Goal: Task Accomplishment & Management: Use online tool/utility

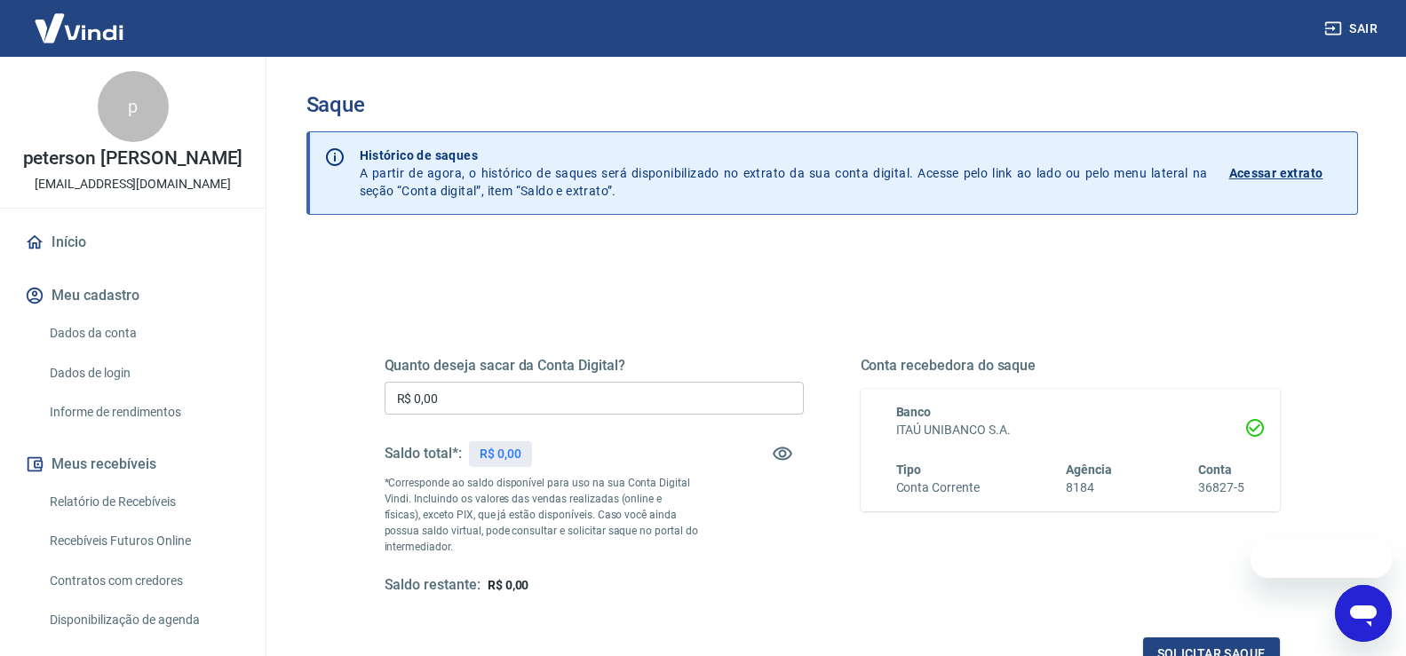
click at [567, 397] on input "R$ 0,00" at bounding box center [594, 398] width 419 height 33
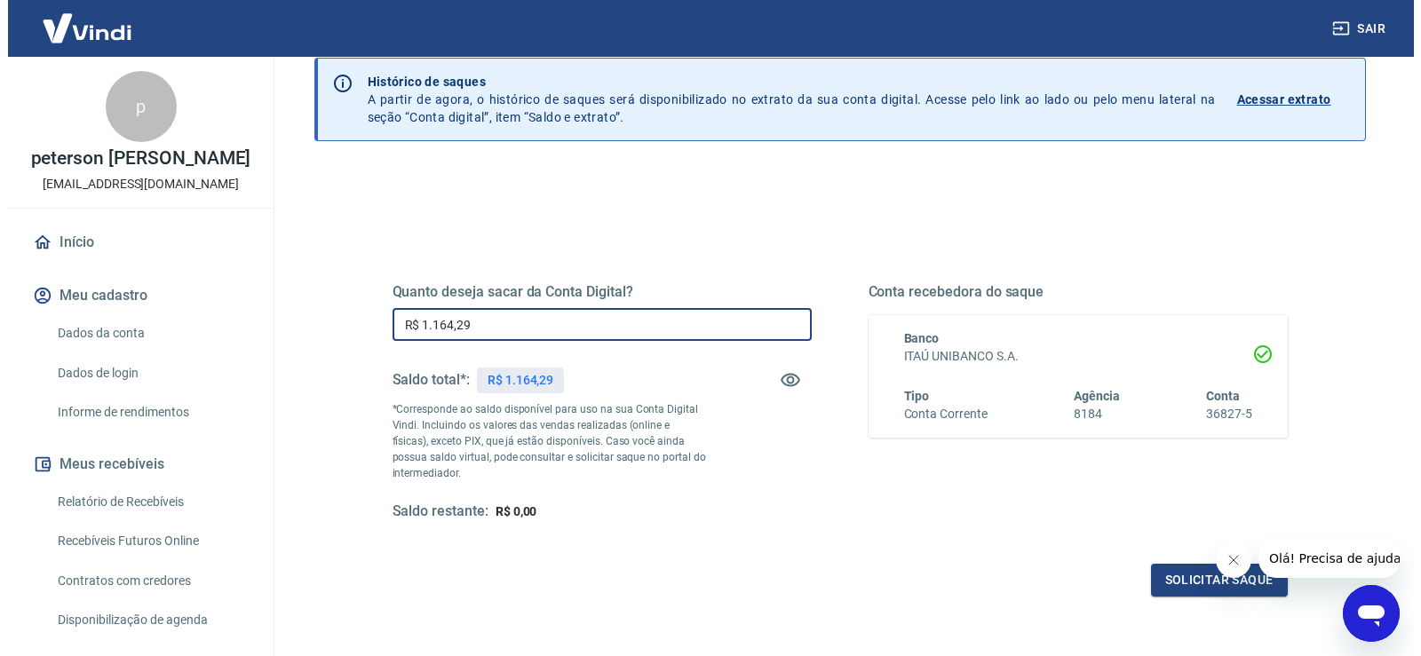
scroll to position [178, 0]
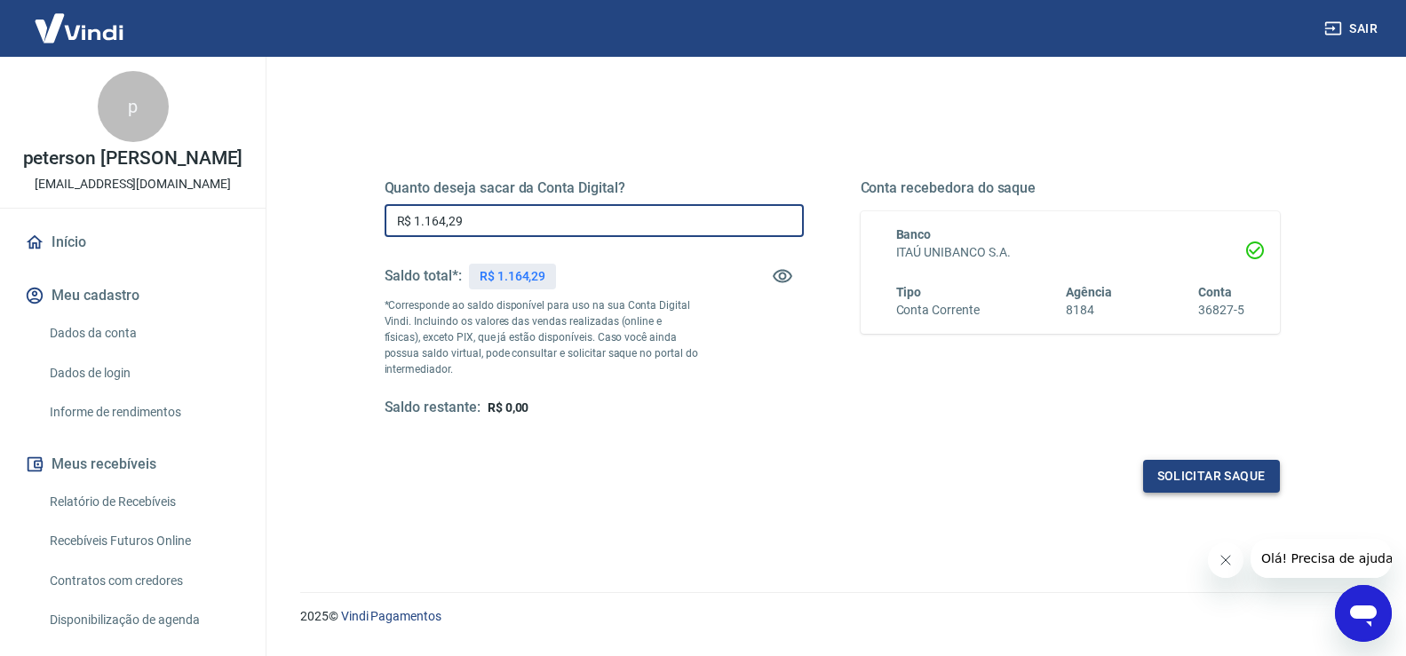
type input "R$ 1.164,29"
click at [1190, 464] on button "Solicitar saque" at bounding box center [1211, 476] width 137 height 33
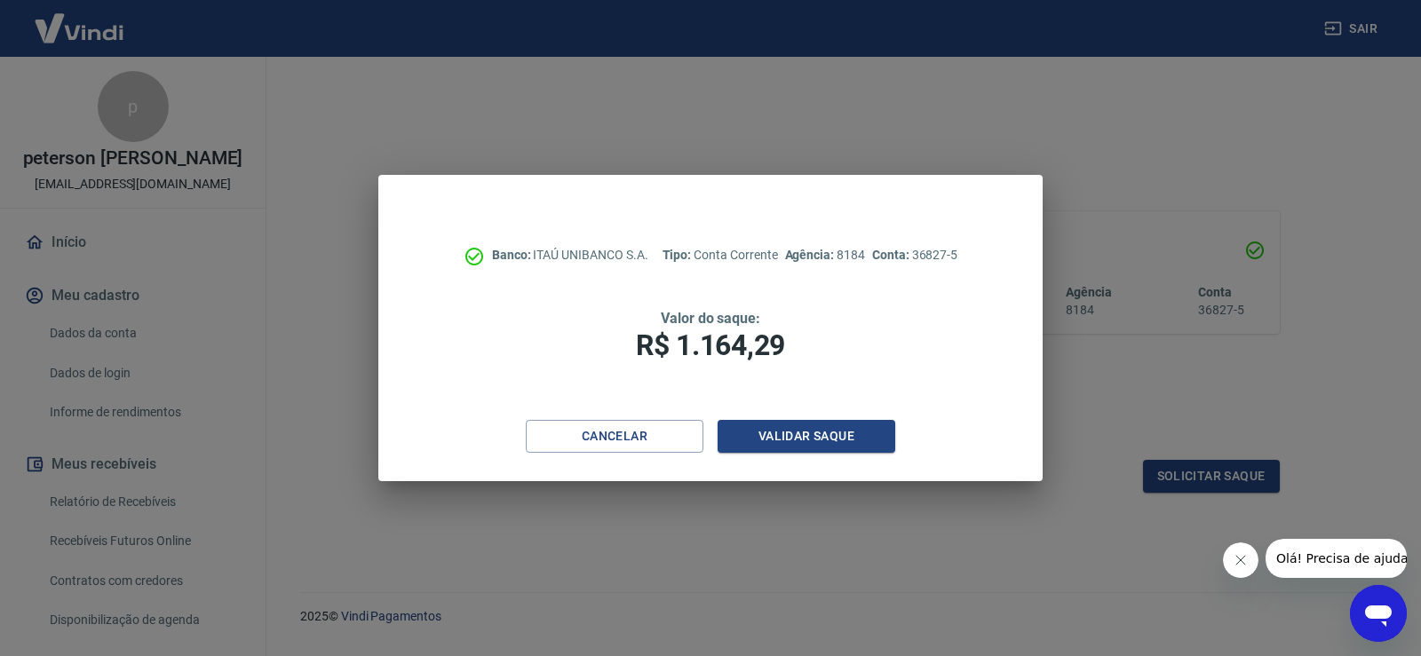
click at [798, 419] on div "Banco: ITAÚ UNIBANCO S.A. Tipo: Conta Corrente Agência: 8184 Conta: 36827-5 Val…" at bounding box center [710, 297] width 664 height 245
click at [798, 437] on button "Validar saque" at bounding box center [807, 436] width 178 height 33
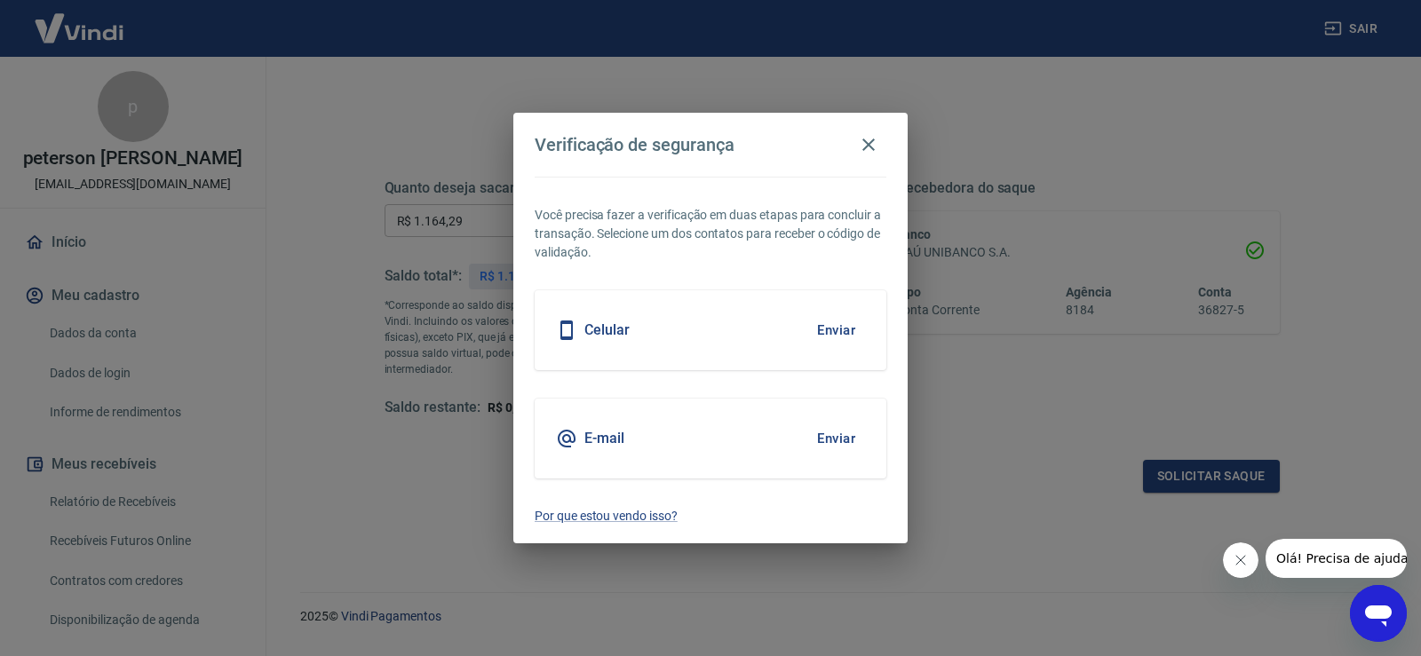
click at [841, 329] on button "Enviar" at bounding box center [836, 330] width 58 height 37
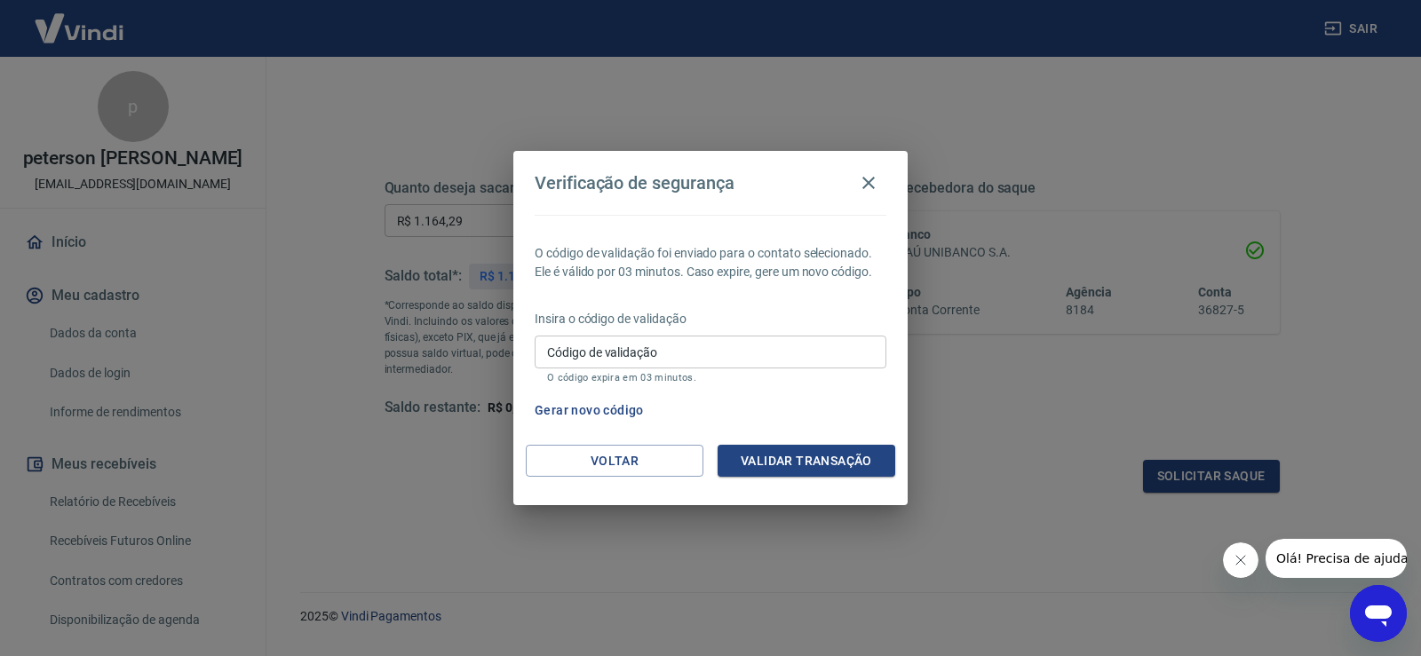
click at [660, 363] on input "Código de validação" at bounding box center [711, 352] width 352 height 33
type input "307213"
click at [792, 467] on button "Validar transação" at bounding box center [807, 461] width 178 height 33
